Goal: Transaction & Acquisition: Purchase product/service

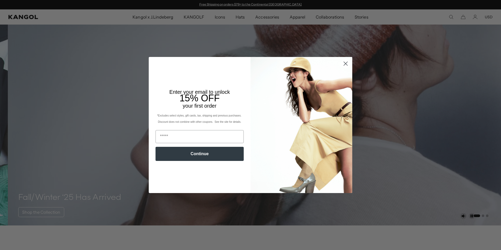
scroll to position [339, 0]
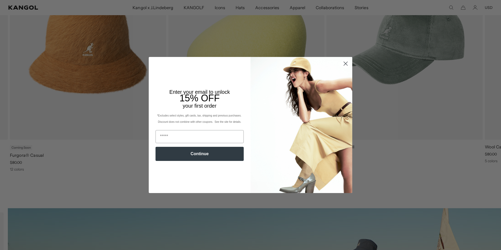
click at [346, 59] on icon "Close dialog" at bounding box center [345, 63] width 9 height 9
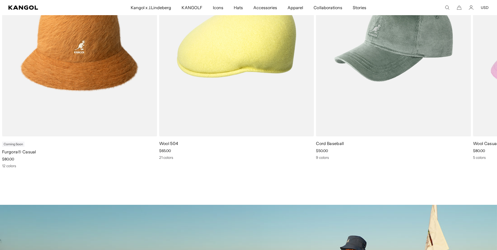
scroll to position [0, 0]
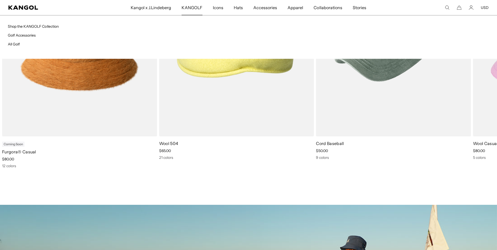
click at [195, 6] on span "KANGOLF" at bounding box center [192, 7] width 21 height 15
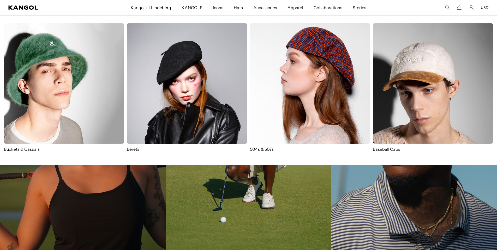
click at [308, 59] on img at bounding box center [310, 83] width 120 height 120
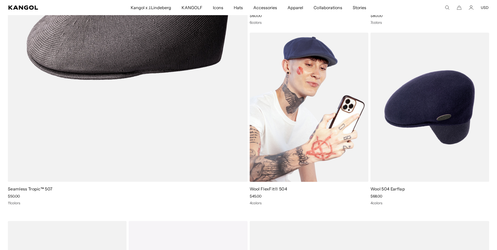
click at [290, 115] on img at bounding box center [309, 107] width 119 height 149
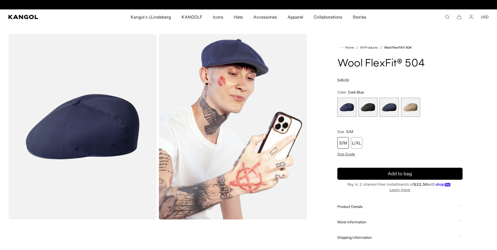
scroll to position [0, 107]
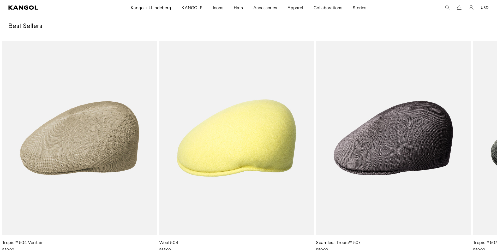
scroll to position [1355, 0]
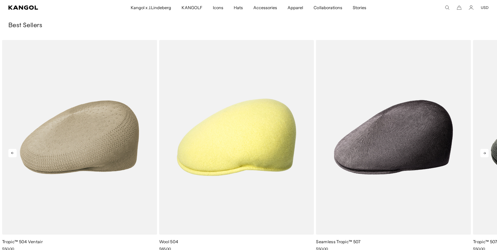
click at [488, 150] on icon at bounding box center [484, 153] width 8 height 8
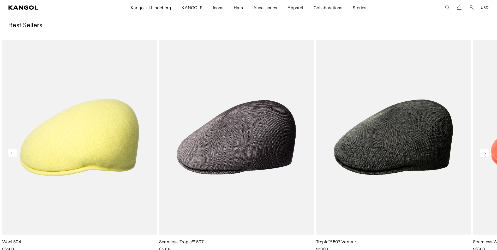
click at [487, 151] on icon at bounding box center [484, 153] width 8 height 8
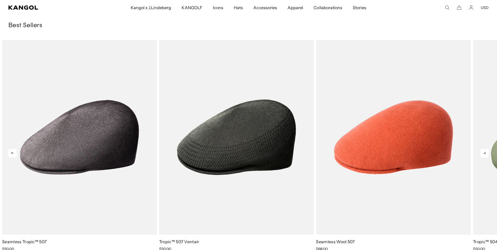
scroll to position [0, 107]
click at [487, 151] on icon at bounding box center [484, 153] width 8 height 8
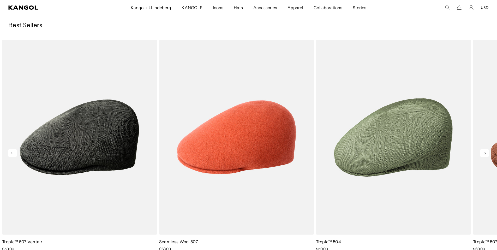
click at [487, 151] on icon at bounding box center [484, 153] width 8 height 8
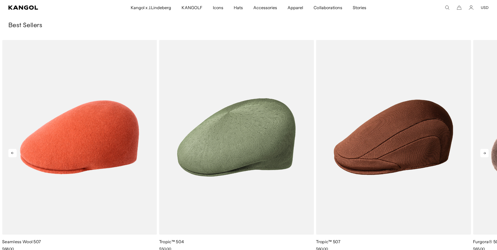
click at [487, 151] on icon at bounding box center [484, 153] width 8 height 8
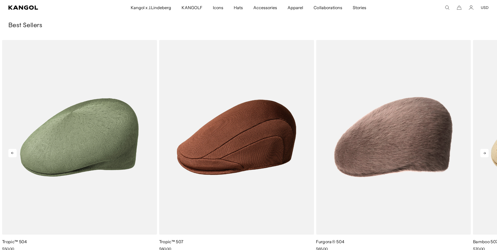
click at [487, 151] on icon at bounding box center [484, 153] width 8 height 8
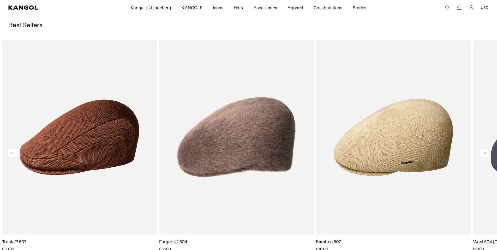
click at [487, 151] on icon at bounding box center [484, 153] width 8 height 8
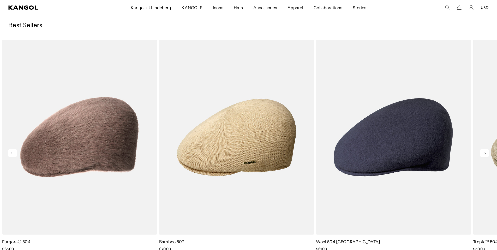
click at [487, 151] on icon at bounding box center [484, 153] width 8 height 8
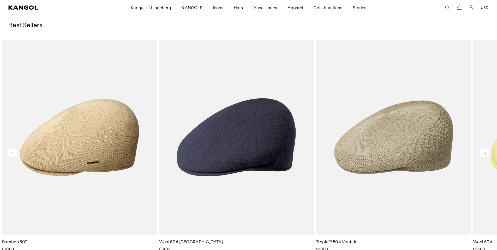
click at [487, 151] on icon at bounding box center [484, 153] width 8 height 8
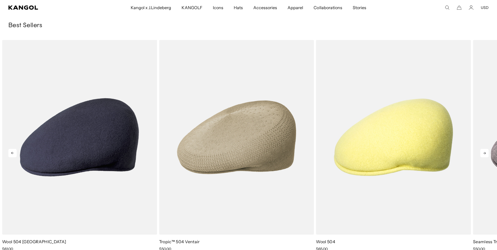
click at [487, 151] on icon at bounding box center [484, 153] width 8 height 8
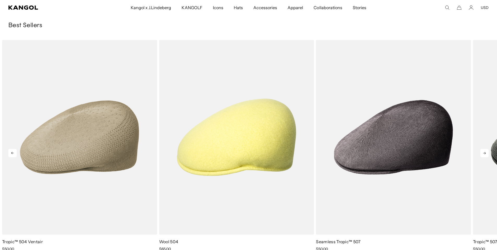
click at [487, 151] on icon at bounding box center [484, 153] width 8 height 8
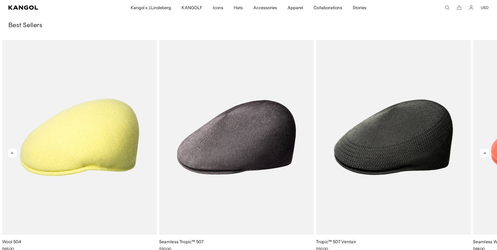
click at [486, 150] on icon at bounding box center [484, 153] width 8 height 8
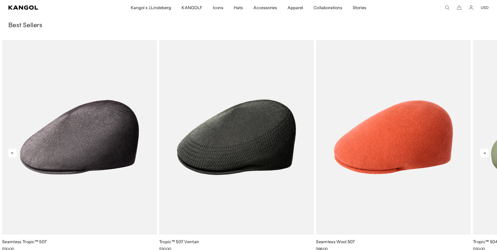
click at [486, 150] on icon at bounding box center [484, 153] width 8 height 8
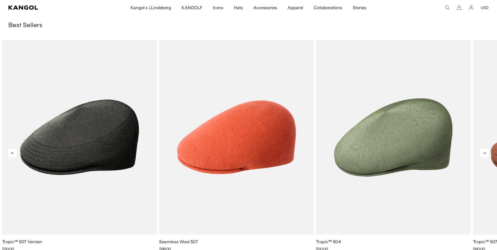
click at [486, 150] on icon at bounding box center [484, 153] width 8 height 8
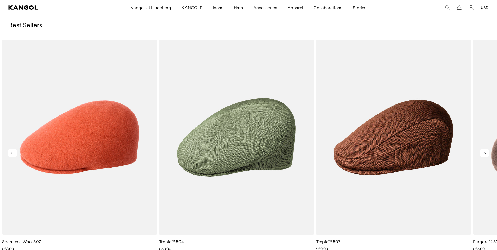
click at [486, 150] on icon at bounding box center [484, 153] width 8 height 8
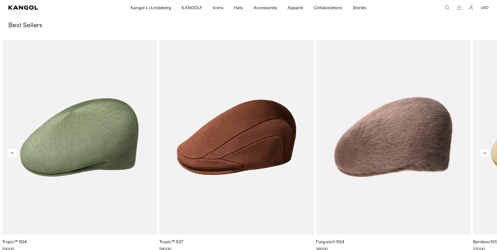
click at [486, 150] on icon at bounding box center [484, 153] width 8 height 8
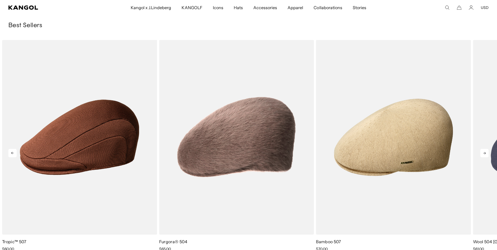
click at [486, 150] on icon at bounding box center [484, 153] width 8 height 8
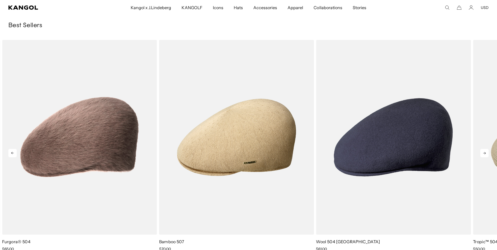
scroll to position [0, 107]
click at [486, 150] on icon at bounding box center [484, 153] width 8 height 8
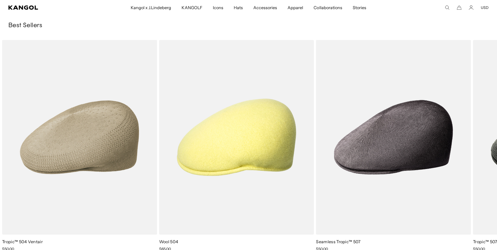
scroll to position [0, 107]
